Goal: Transaction & Acquisition: Subscribe to service/newsletter

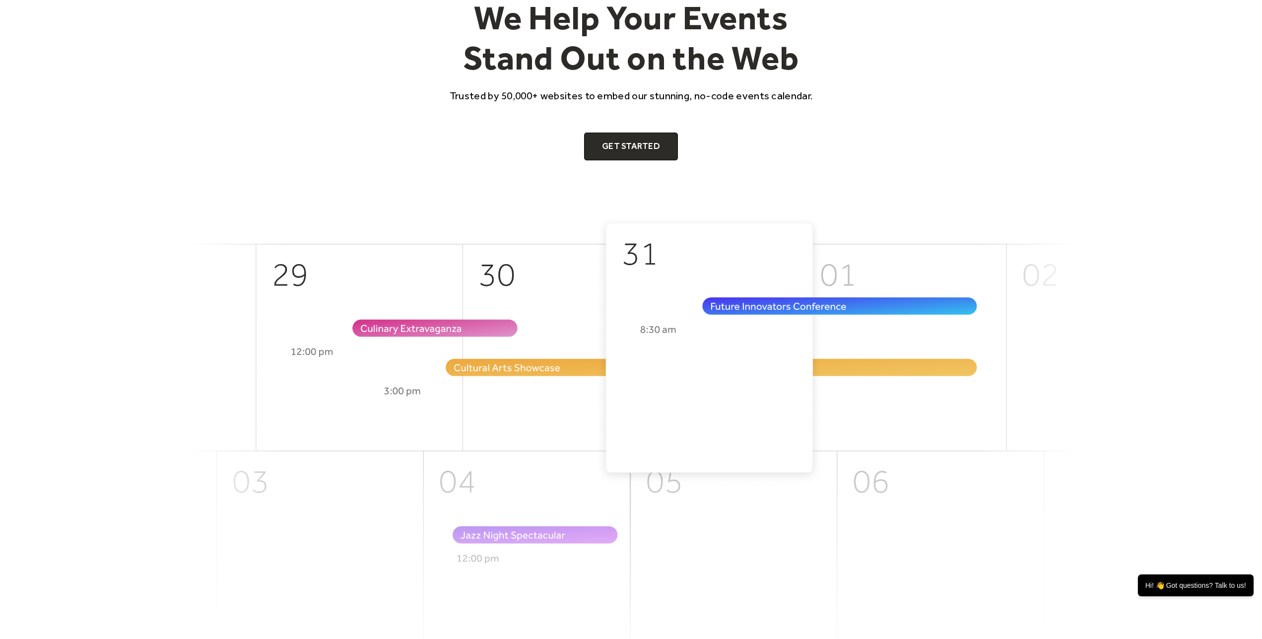
scroll to position [101, 0]
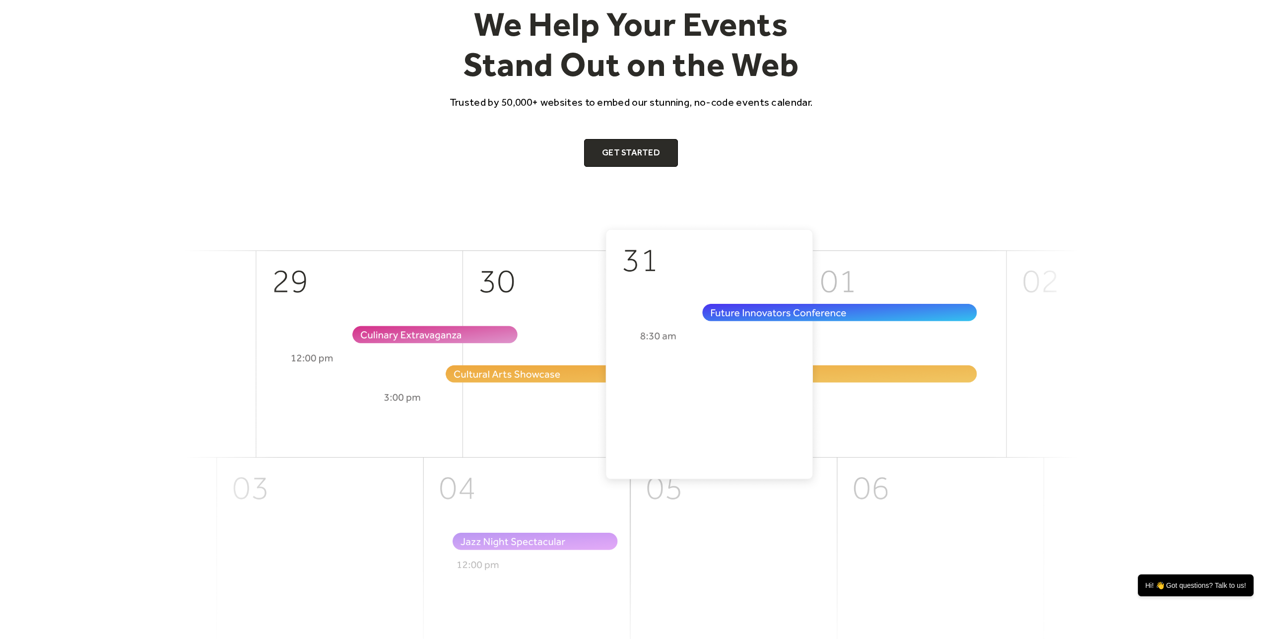
click at [549, 354] on img at bounding box center [631, 443] width 893 height 442
click at [890, 281] on img at bounding box center [631, 443] width 893 height 442
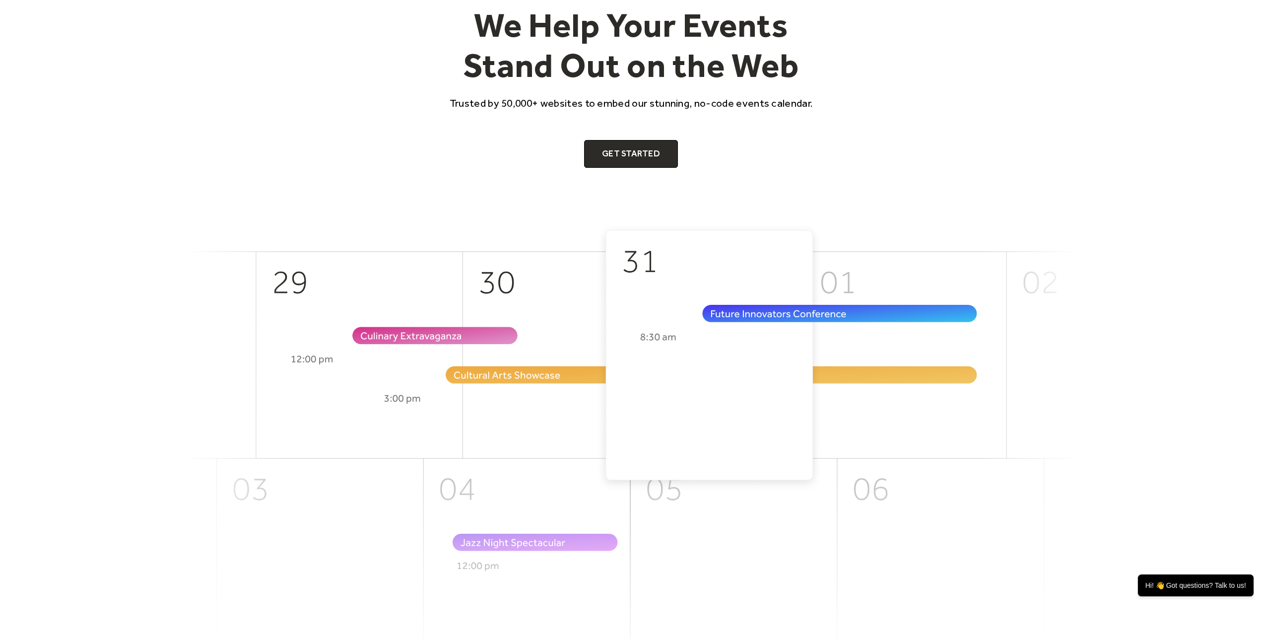
scroll to position [0, 0]
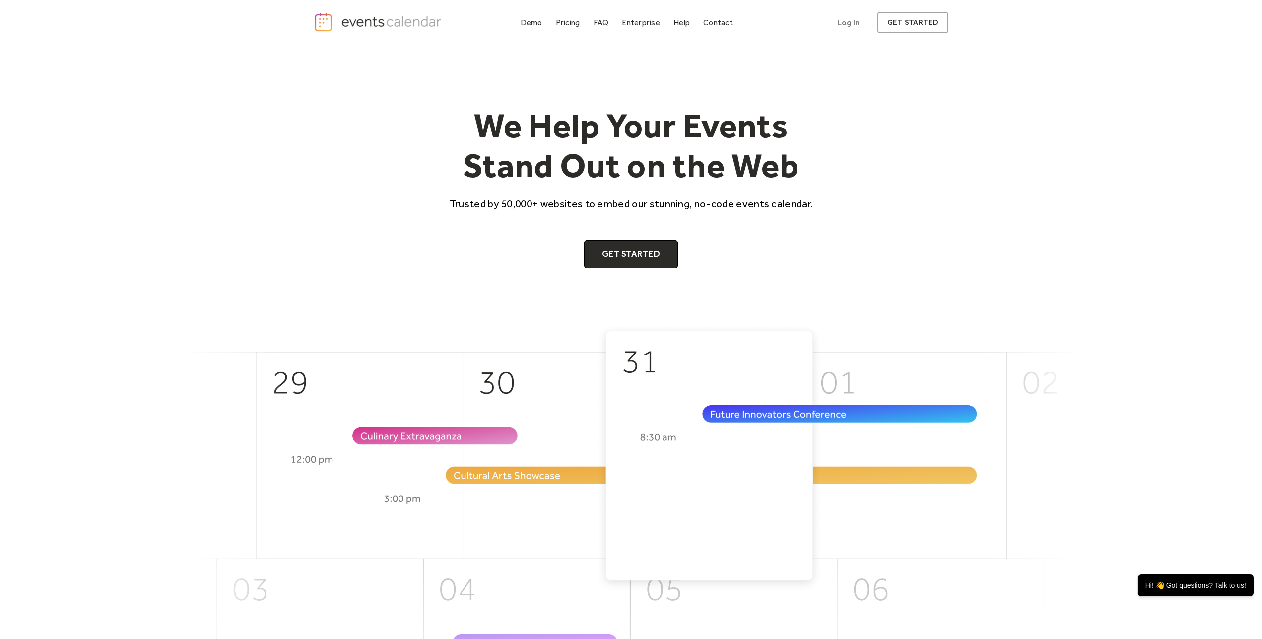
click at [366, 17] on img "home" at bounding box center [379, 22] width 131 height 20
click at [580, 25] on div "Pricing" at bounding box center [568, 22] width 24 height 5
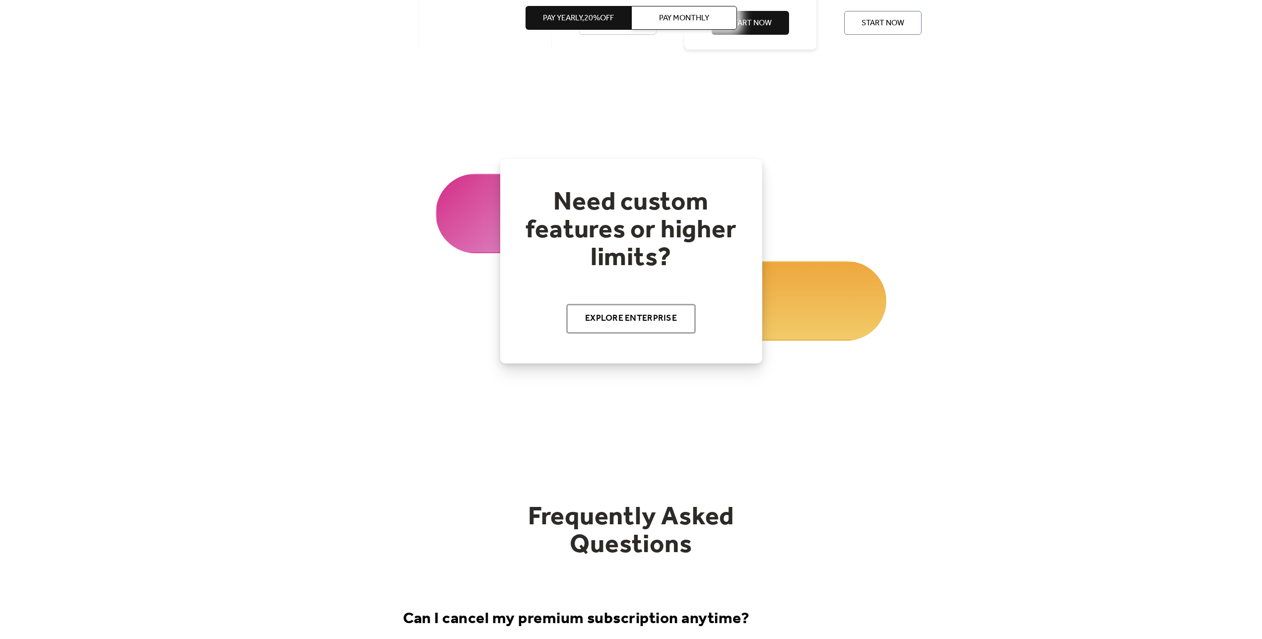
scroll to position [1063, 0]
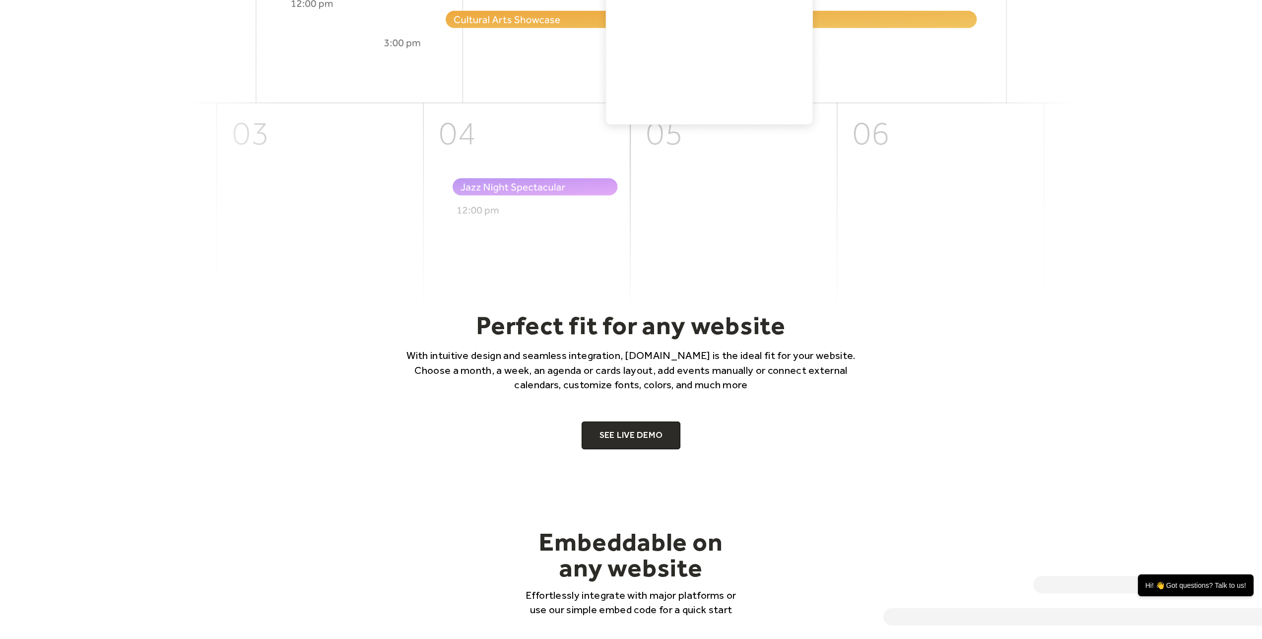
scroll to position [557, 0]
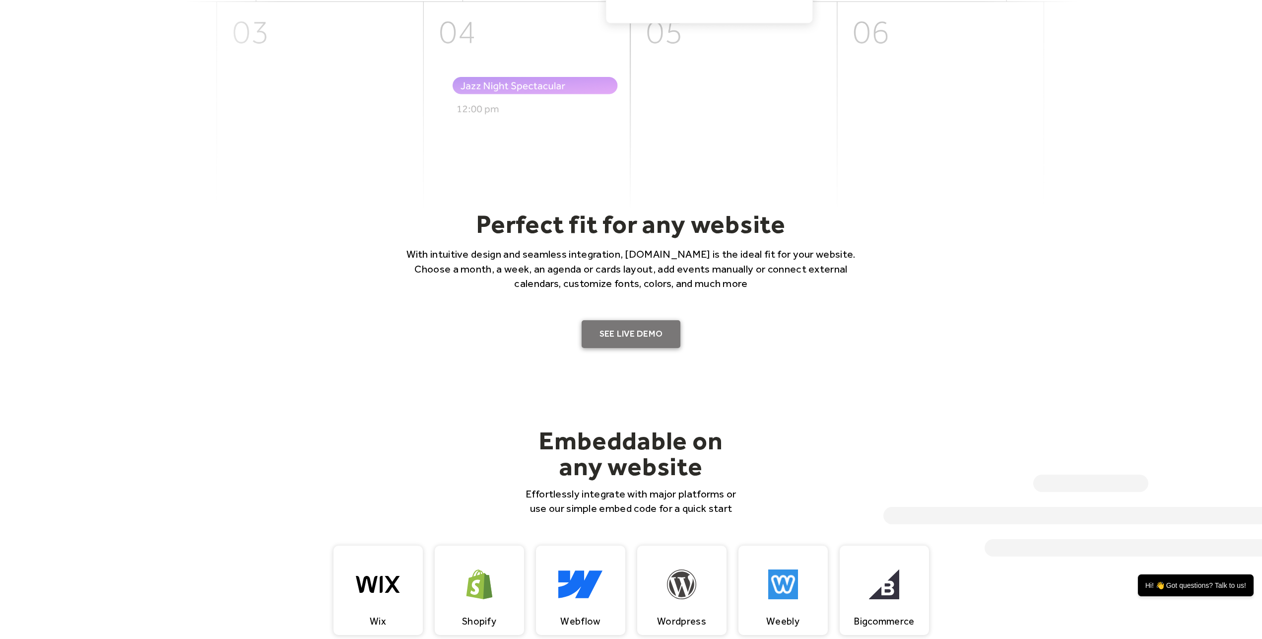
click at [628, 332] on link "SEE LIVE DEMO" at bounding box center [631, 334] width 99 height 28
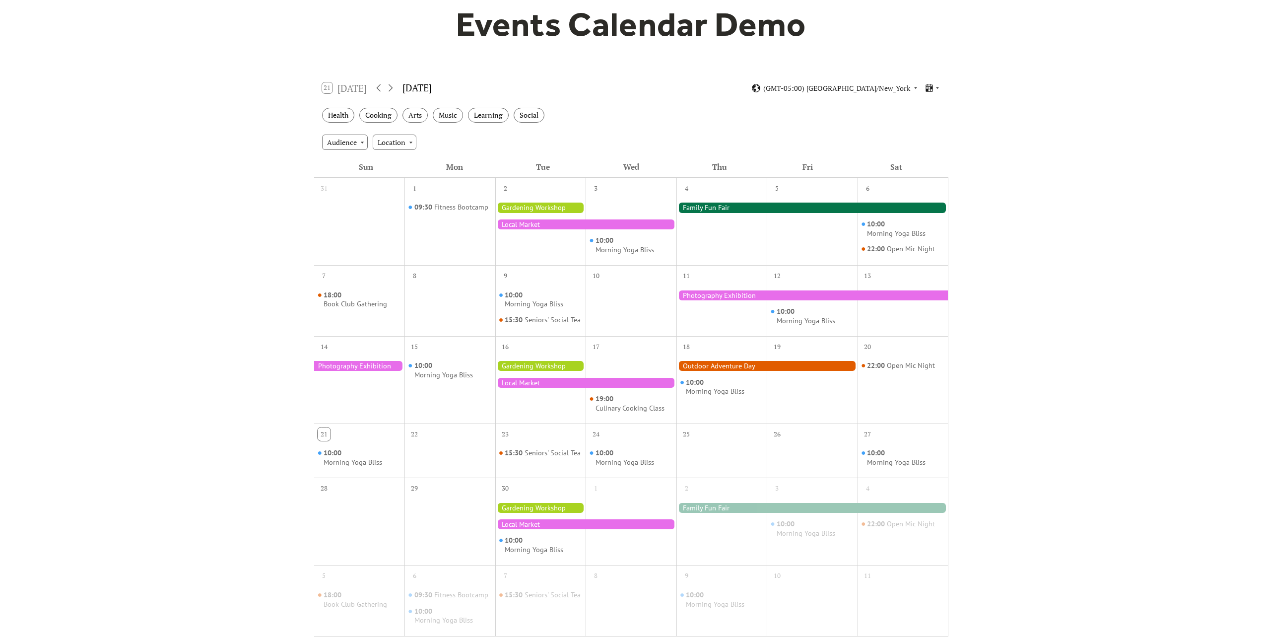
scroll to position [101, 0]
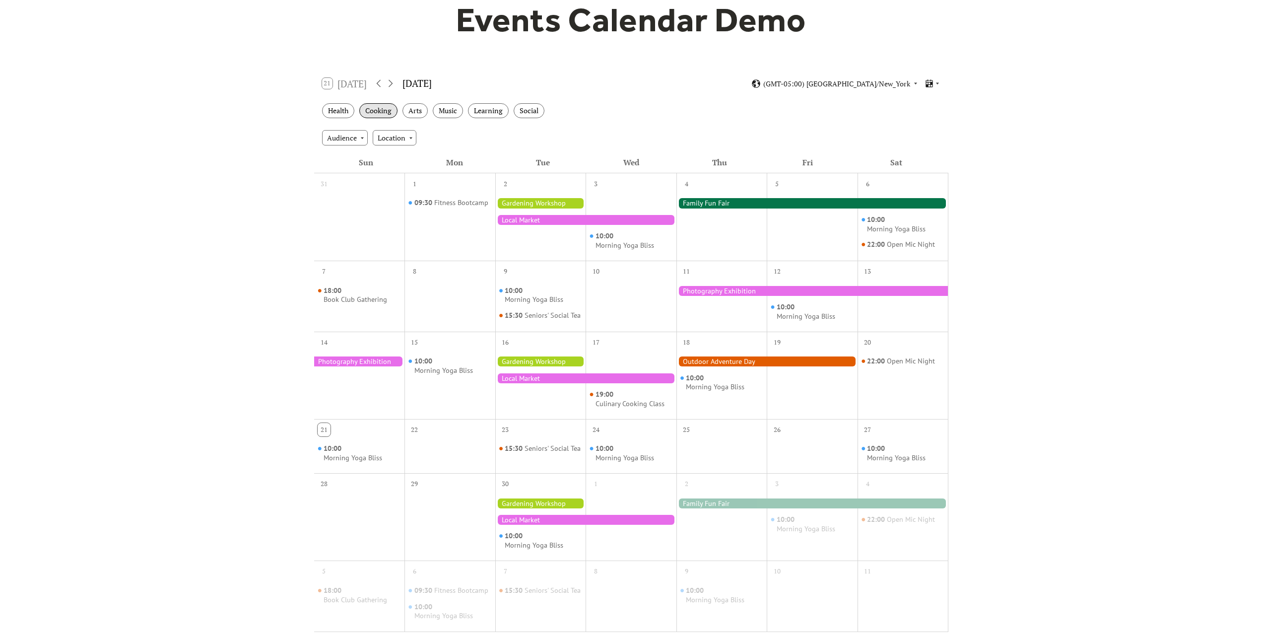
click at [386, 113] on div "Cooking" at bounding box center [378, 110] width 38 height 15
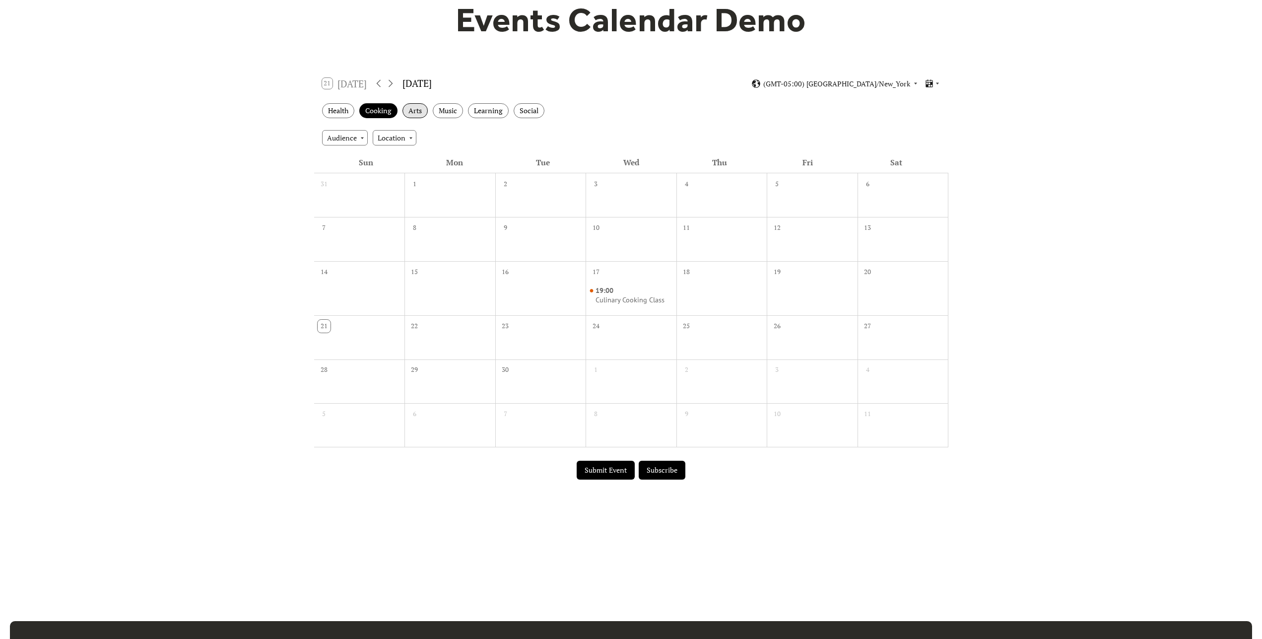
click at [415, 113] on div "Arts" at bounding box center [414, 110] width 25 height 15
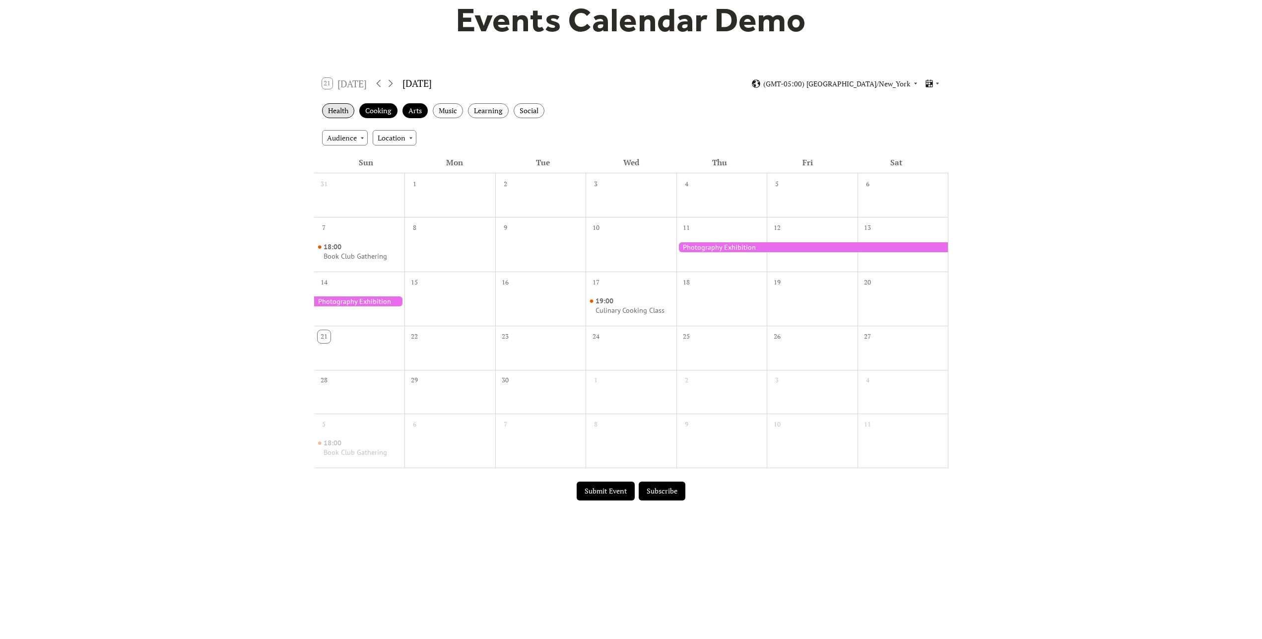
click at [343, 118] on div "Health" at bounding box center [338, 110] width 32 height 15
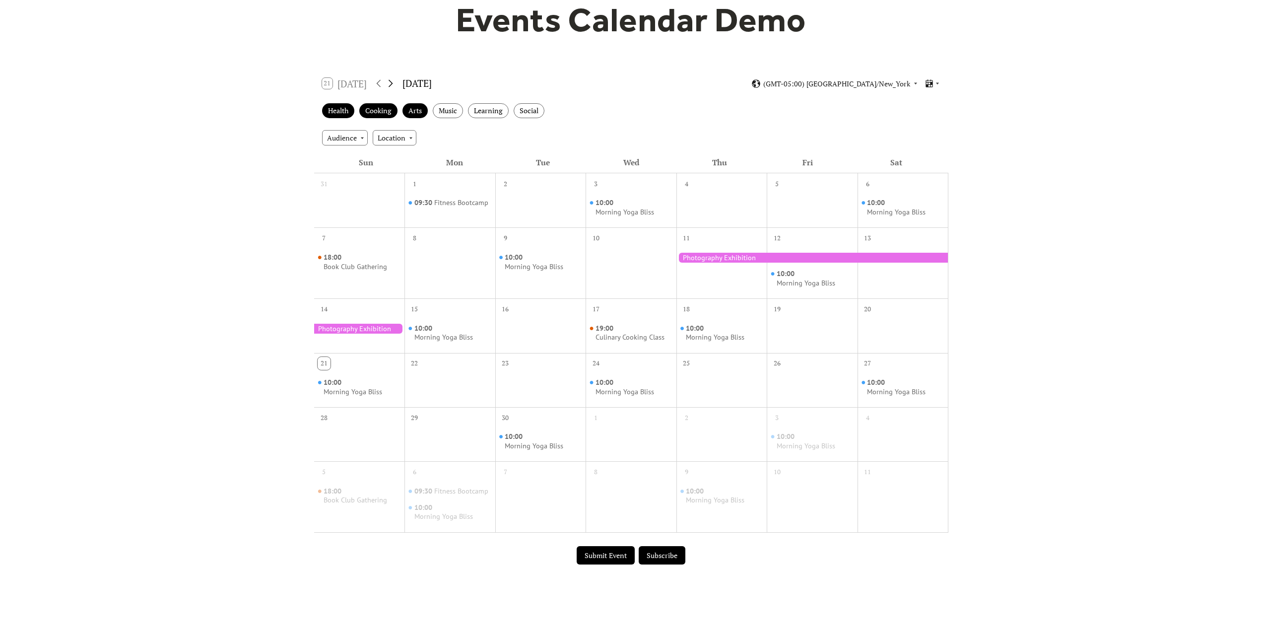
click at [390, 85] on icon at bounding box center [391, 83] width 12 height 12
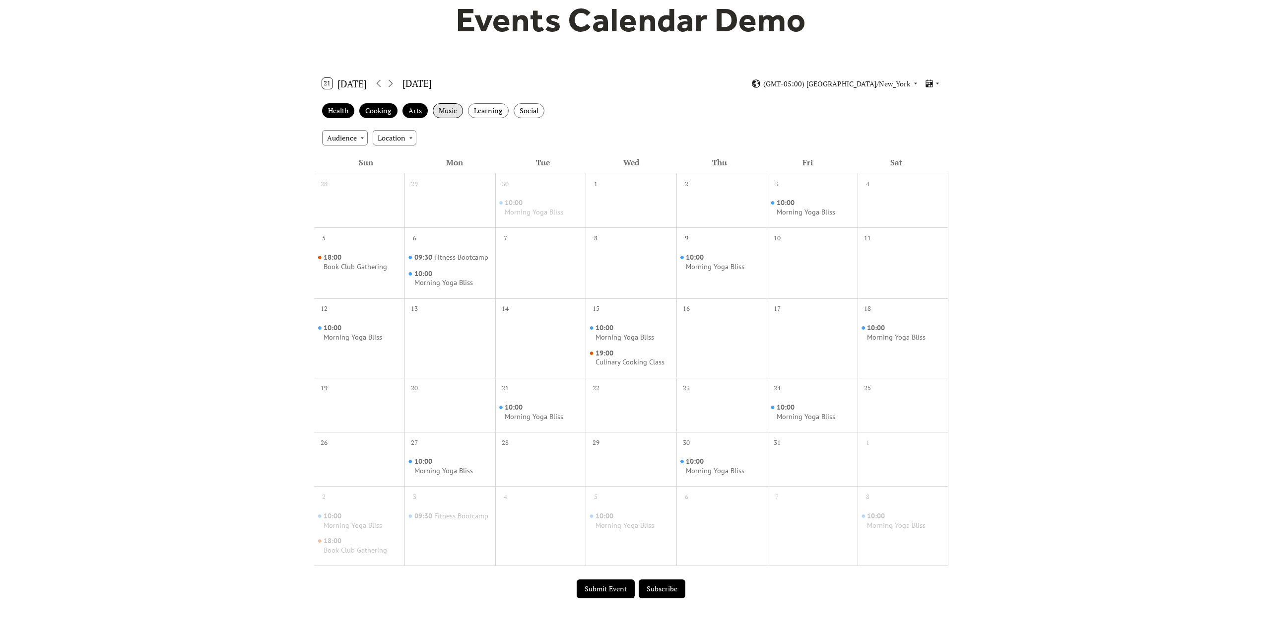
click at [451, 111] on div "Music" at bounding box center [448, 110] width 30 height 15
click at [437, 112] on div "Music" at bounding box center [448, 110] width 30 height 15
click at [411, 112] on div "Arts" at bounding box center [414, 110] width 25 height 15
click at [383, 108] on div "Cooking" at bounding box center [378, 110] width 38 height 15
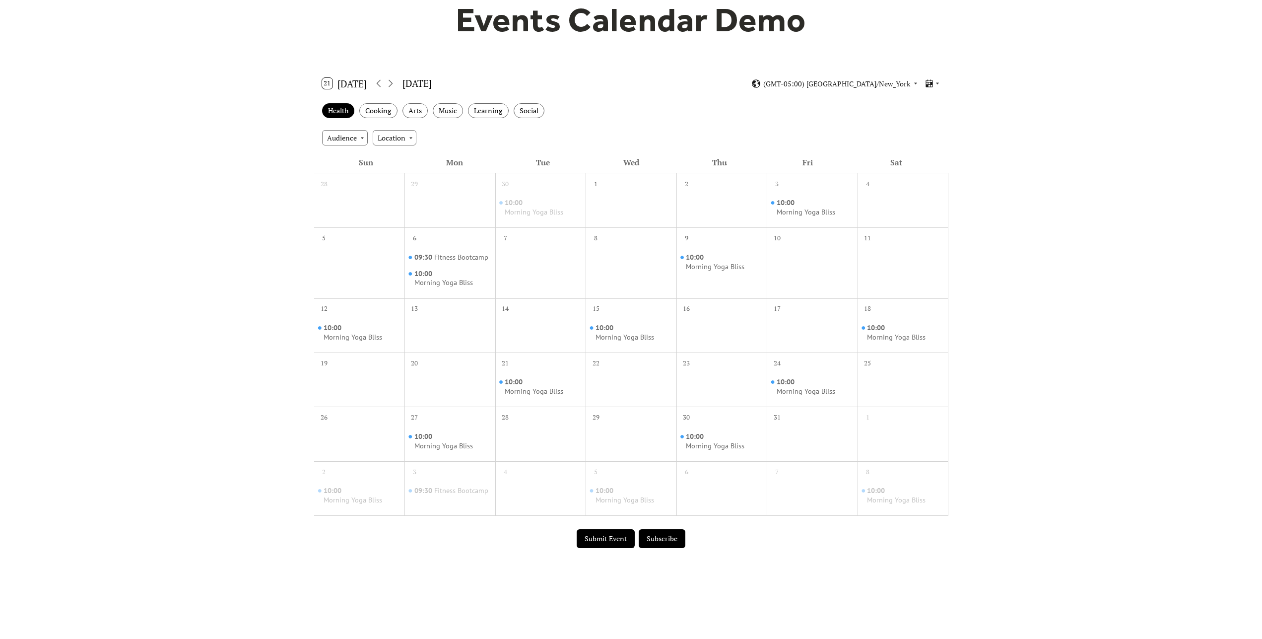
click at [592, 538] on button "Submit Event" at bounding box center [606, 538] width 58 height 19
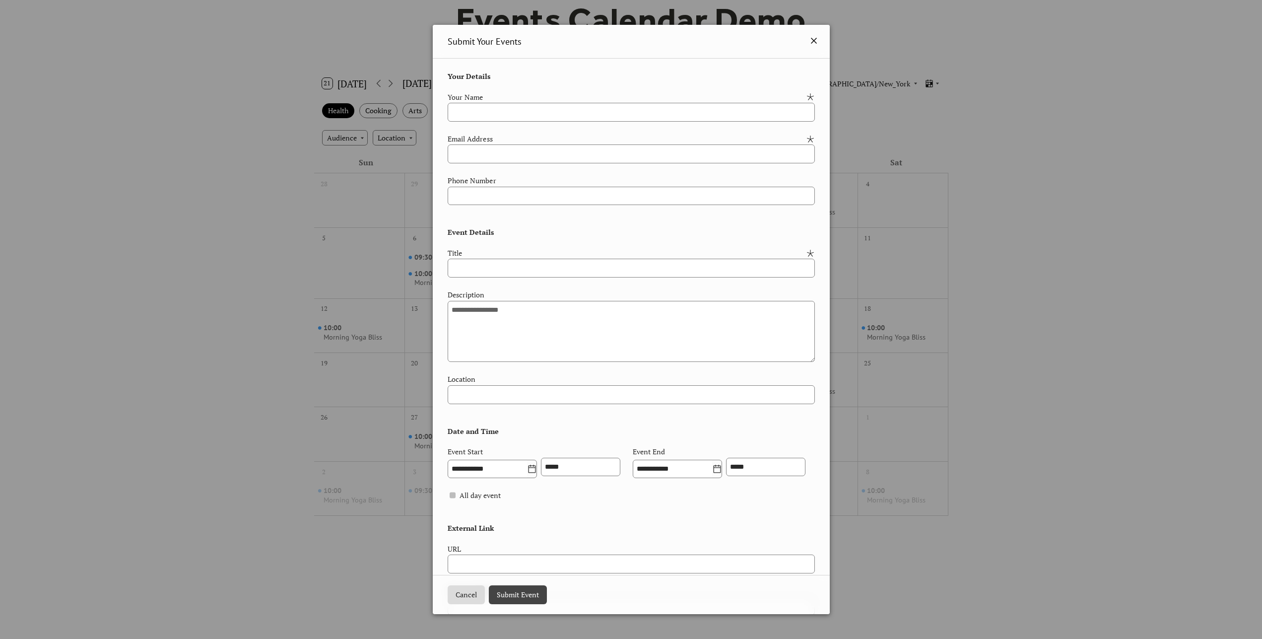
click at [808, 43] on icon at bounding box center [814, 41] width 12 height 12
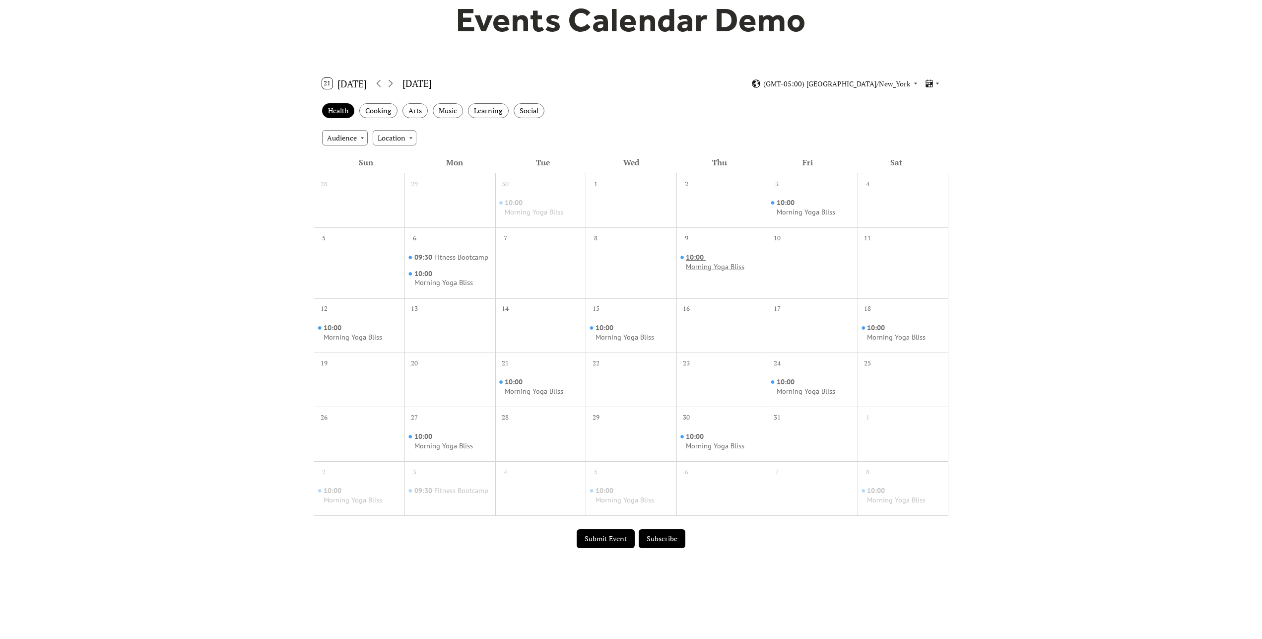
click at [715, 269] on div "Morning Yoga Bliss" at bounding box center [715, 266] width 59 height 9
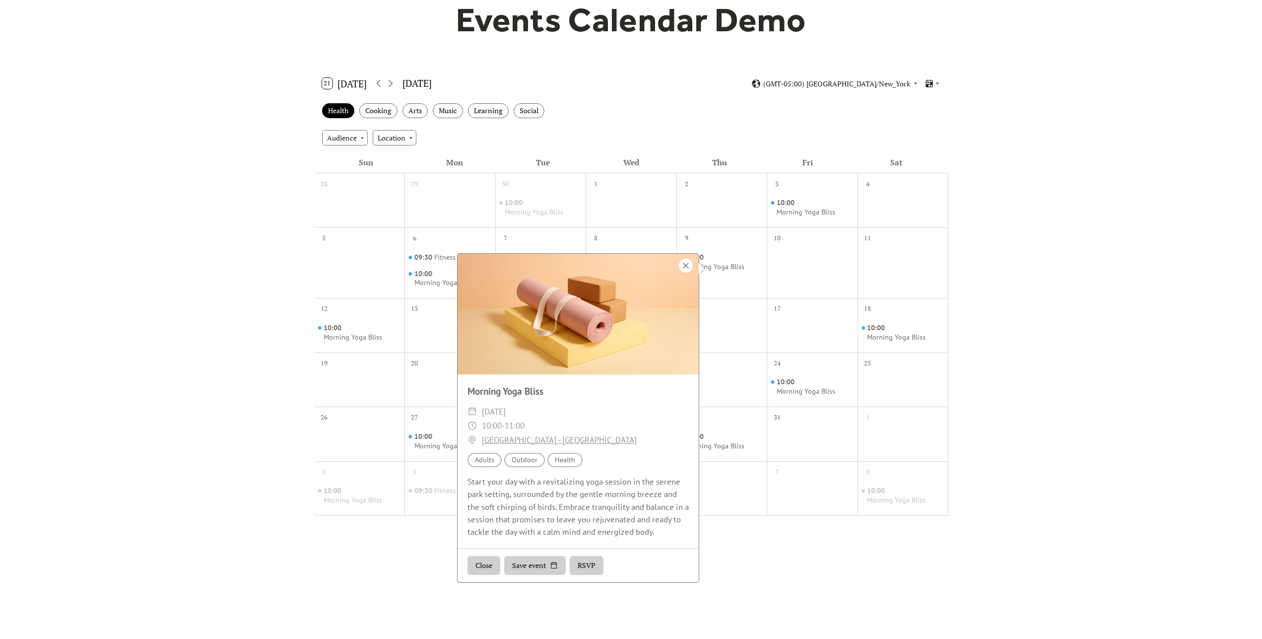
click at [685, 265] on div at bounding box center [686, 266] width 14 height 14
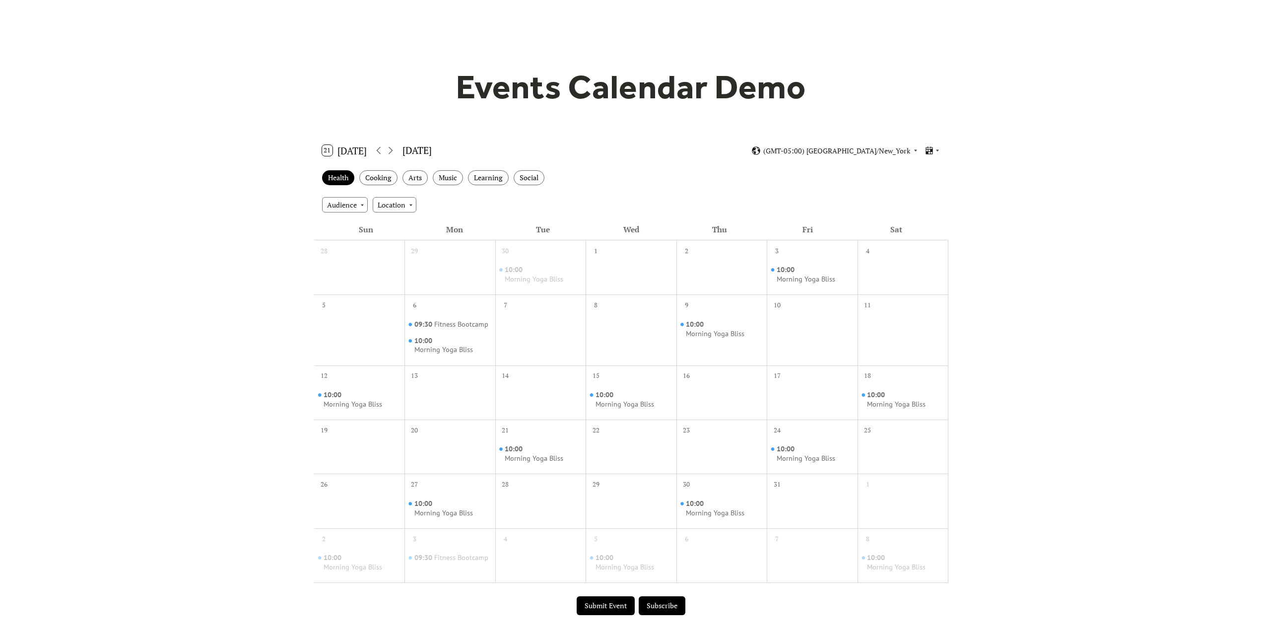
scroll to position [51, 0]
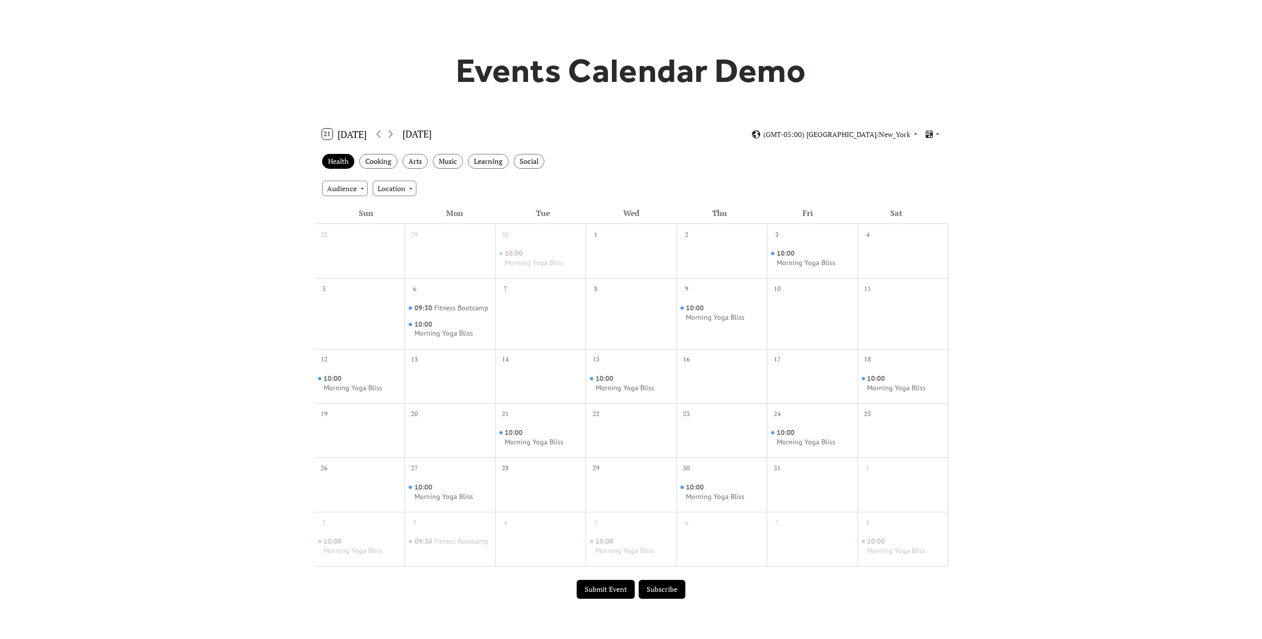
click at [355, 133] on button "21 Today" at bounding box center [345, 134] width 52 height 16
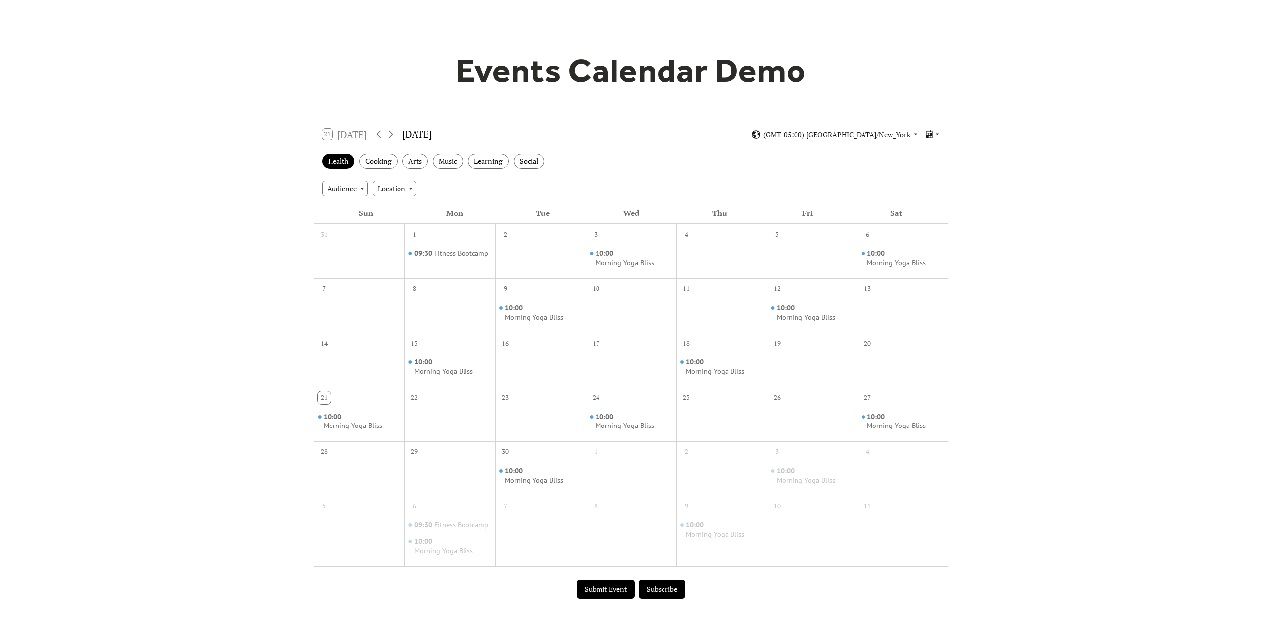
click at [432, 137] on div "September 2025" at bounding box center [416, 134] width 29 height 14
click at [393, 136] on icon at bounding box center [391, 134] width 12 height 12
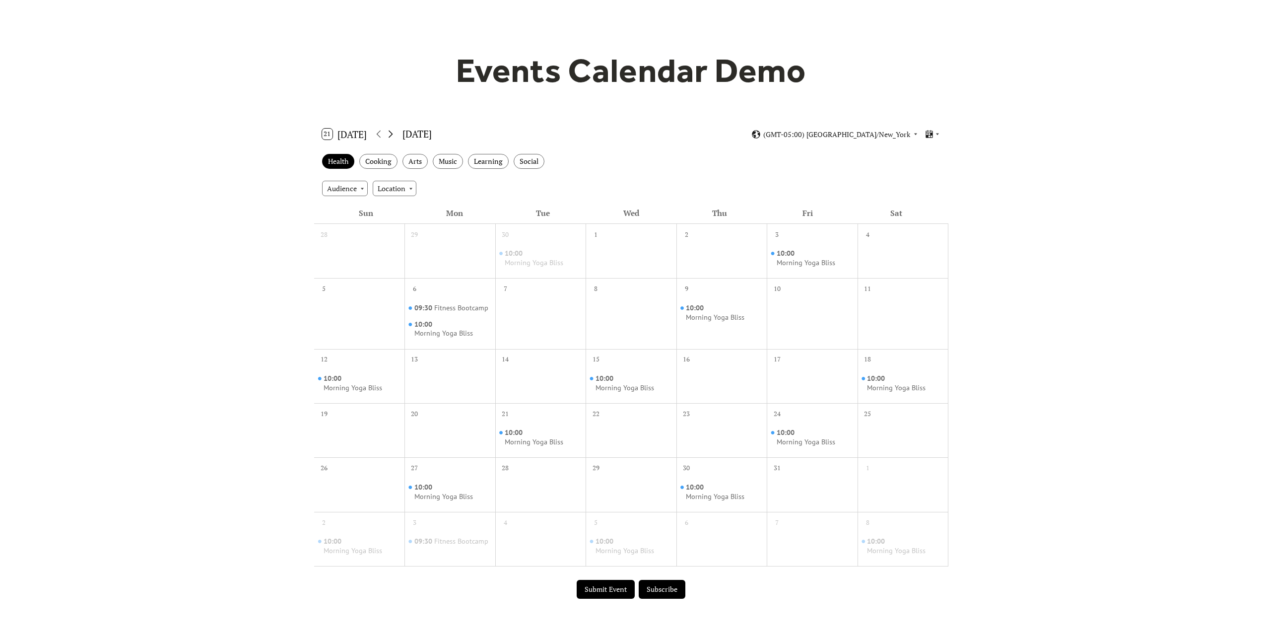
click at [393, 136] on icon at bounding box center [391, 134] width 12 height 12
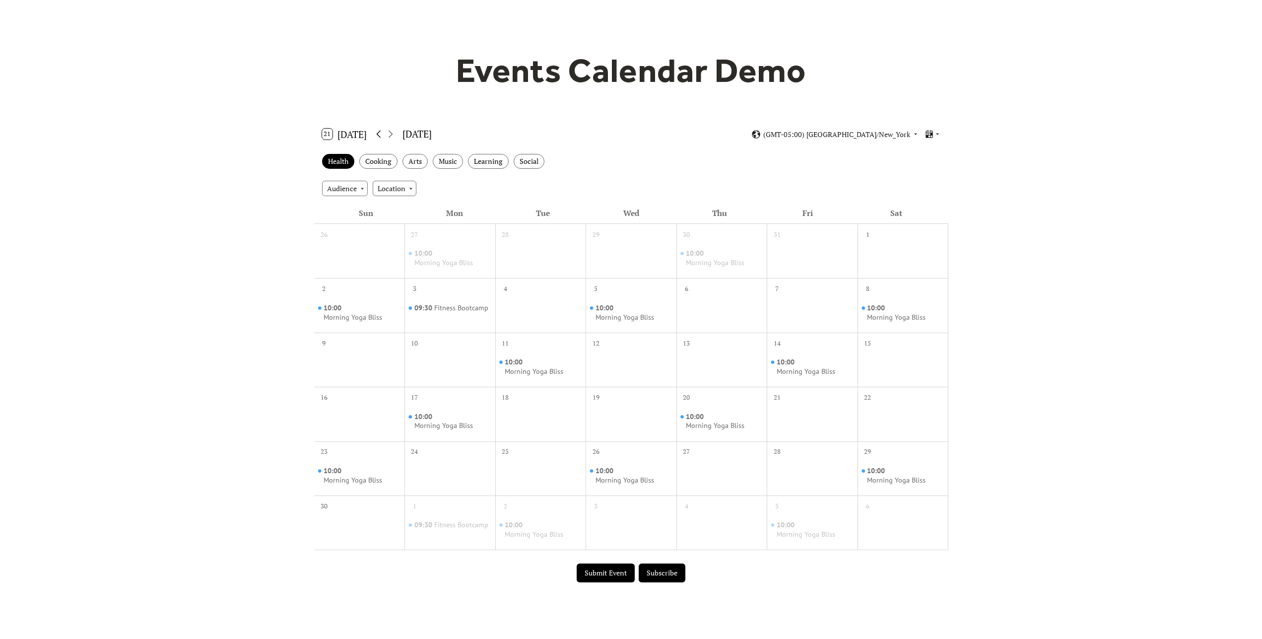
click at [380, 133] on icon at bounding box center [379, 134] width 4 height 7
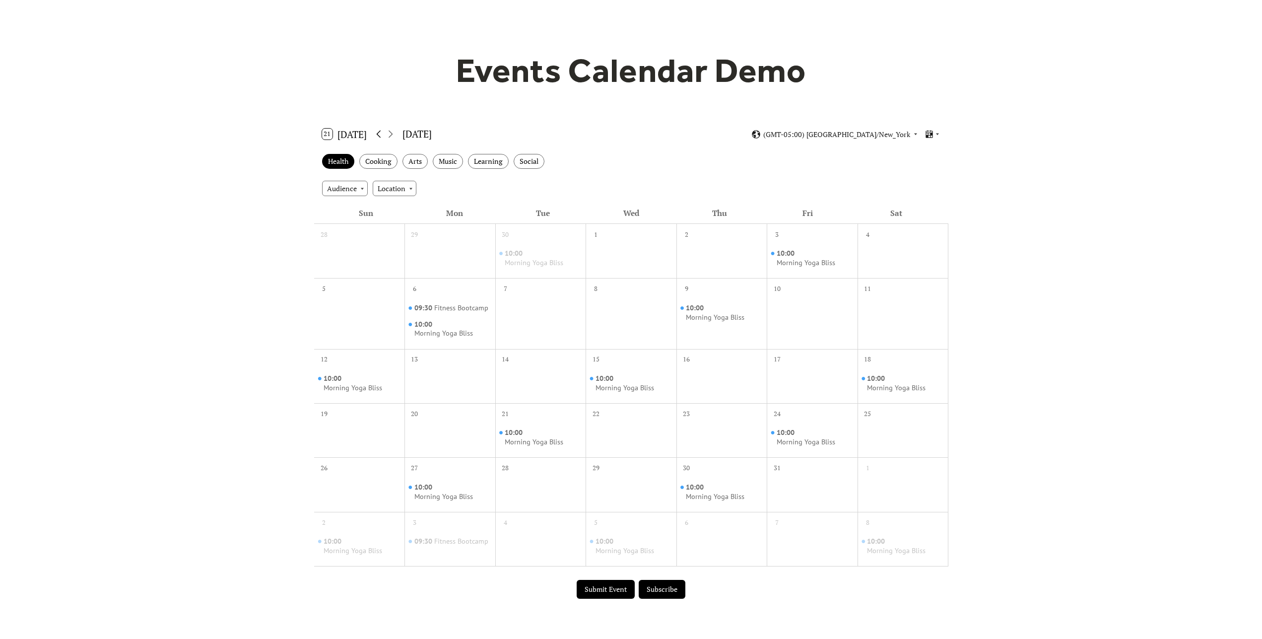
click at [380, 133] on icon at bounding box center [379, 134] width 4 height 7
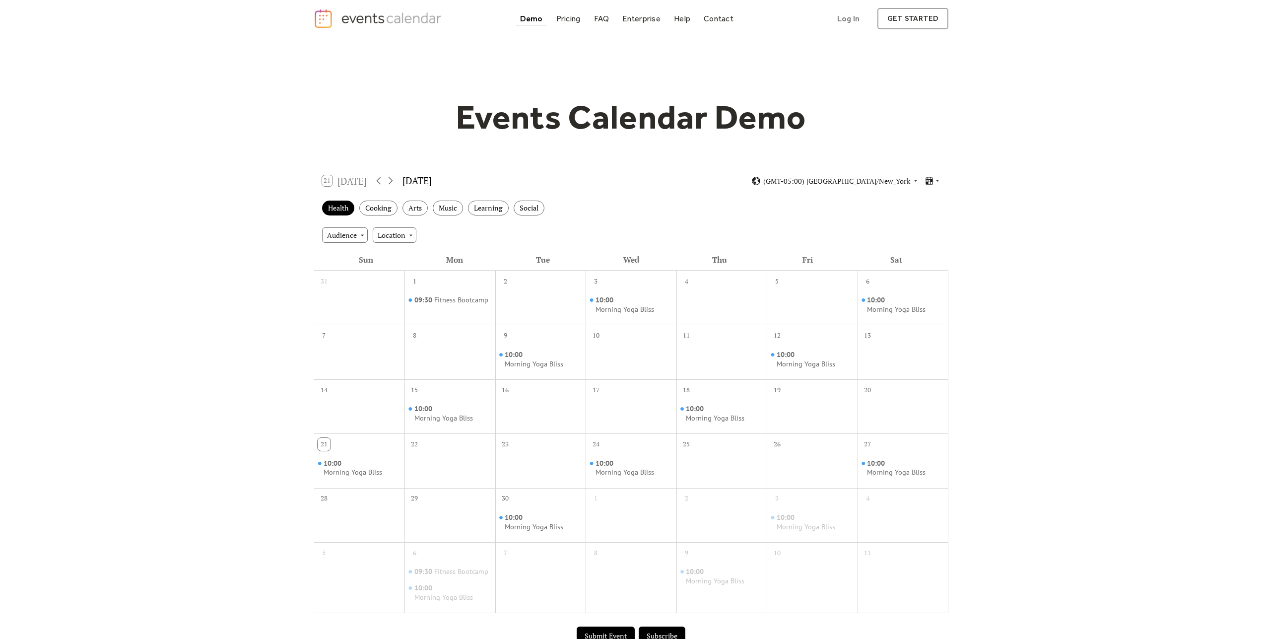
scroll to position [0, 0]
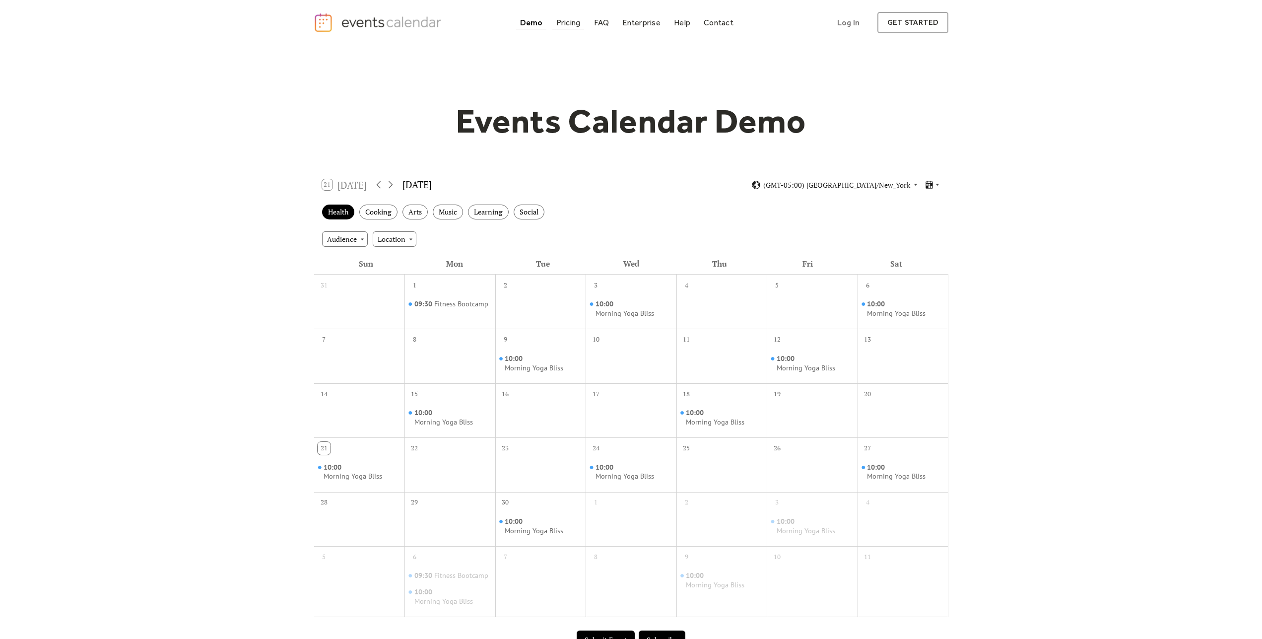
click at [576, 23] on div "Pricing" at bounding box center [568, 22] width 24 height 5
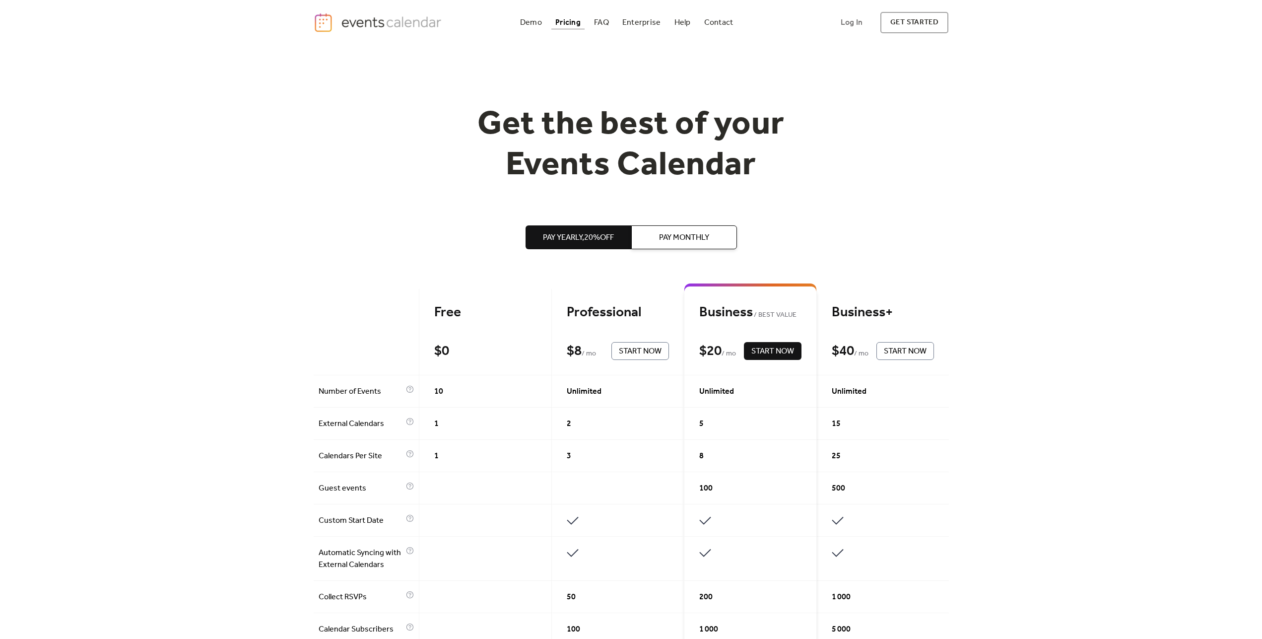
click at [693, 238] on span "Pay Monthly" at bounding box center [684, 238] width 50 height 12
click at [579, 237] on span "Pay Yearly, 20% off" at bounding box center [578, 238] width 71 height 12
click at [681, 228] on button "Pay Monthly" at bounding box center [684, 237] width 106 height 24
click at [582, 235] on span "Pay Yearly, 20% off" at bounding box center [578, 238] width 71 height 12
